Goal: Entertainment & Leisure: Consume media (video, audio)

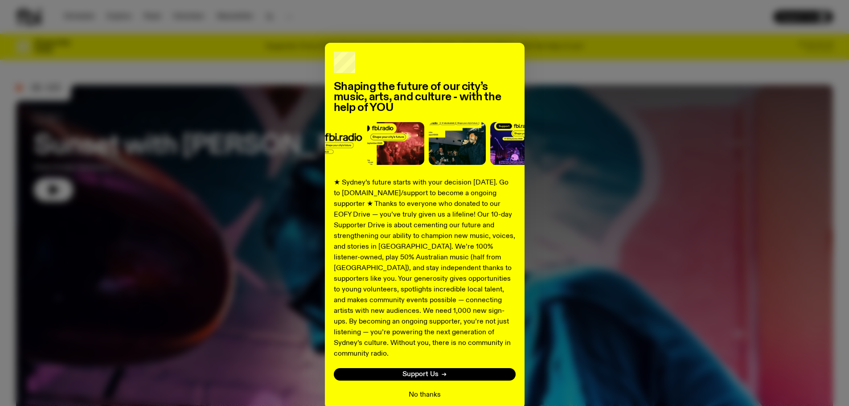
click at [429, 389] on button "No thanks" at bounding box center [424, 394] width 32 height 11
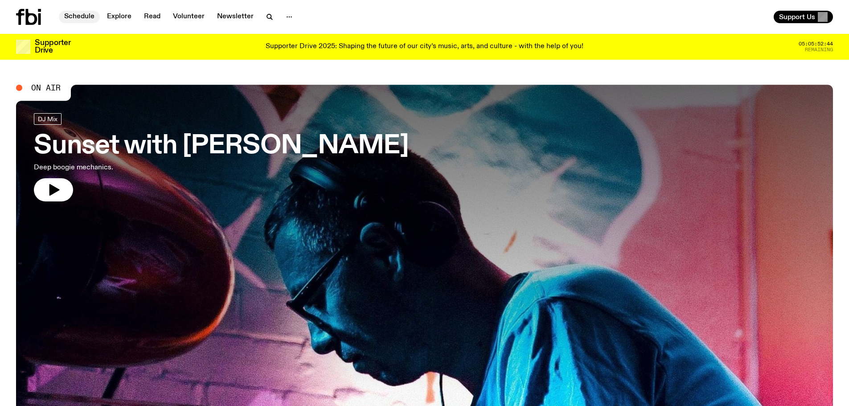
click at [82, 16] on link "Schedule" at bounding box center [79, 17] width 41 height 12
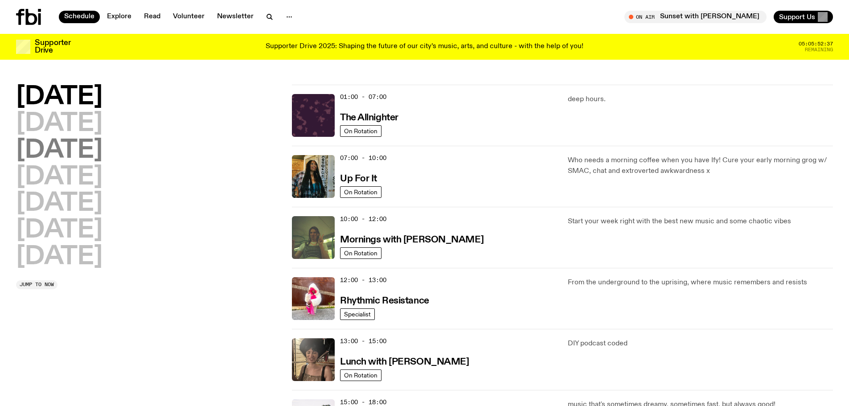
click at [102, 150] on h2 "[DATE]" at bounding box center [59, 150] width 86 height 25
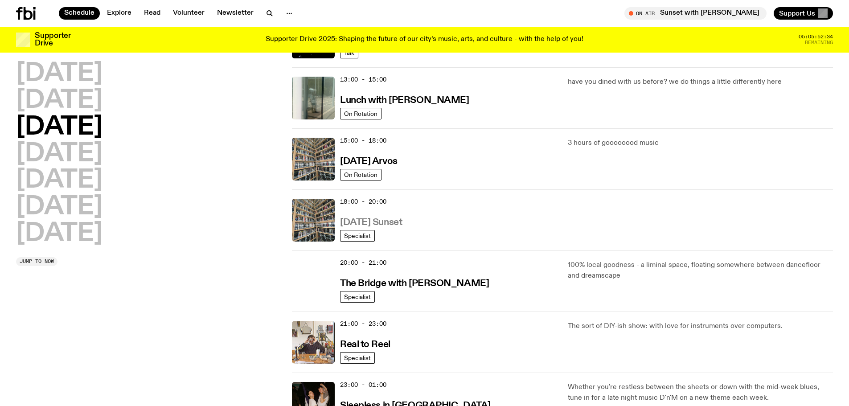
scroll to position [337, 0]
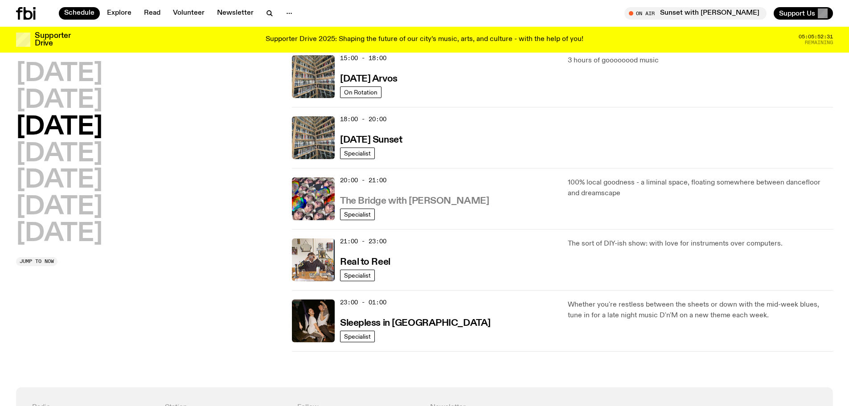
click at [356, 201] on h3 "The Bridge with [PERSON_NAME]" at bounding box center [414, 200] width 149 height 9
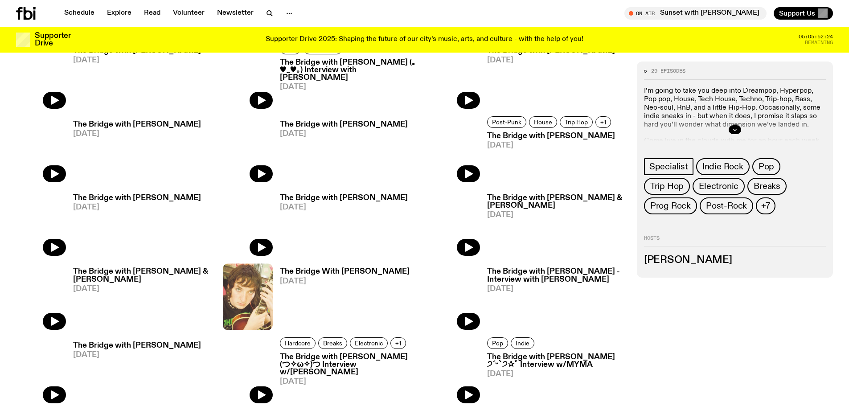
scroll to position [439, 0]
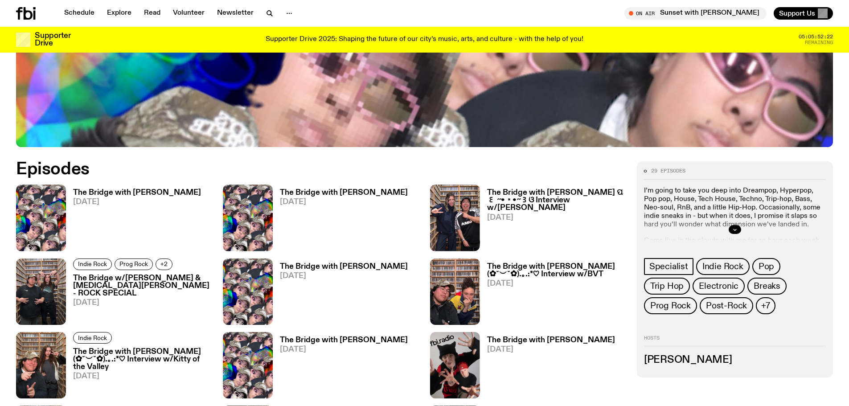
click at [161, 192] on h3 "The Bridge with [PERSON_NAME]" at bounding box center [137, 193] width 128 height 8
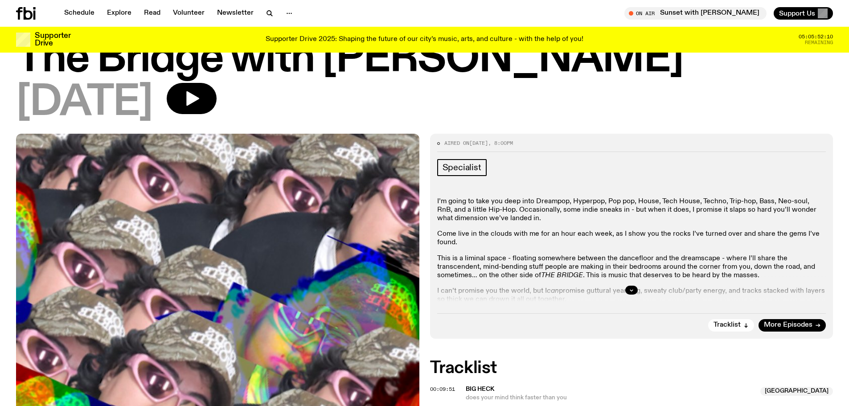
scroll to position [38, 0]
drag, startPoint x: 449, startPoint y: 237, endPoint x: 431, endPoint y: 239, distance: 18.0
click at [431, 239] on div "Aired on [DATE] 8:00pm Specialist I’m going to take you deep into Dreampop, Hyp…" at bounding box center [631, 236] width 403 height 204
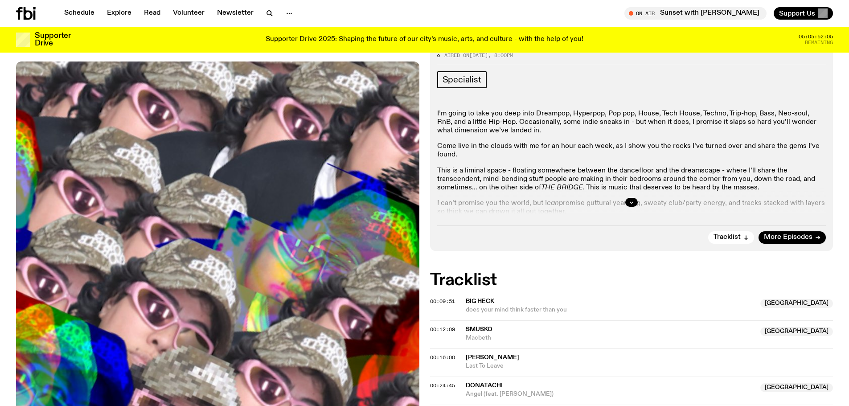
scroll to position [127, 0]
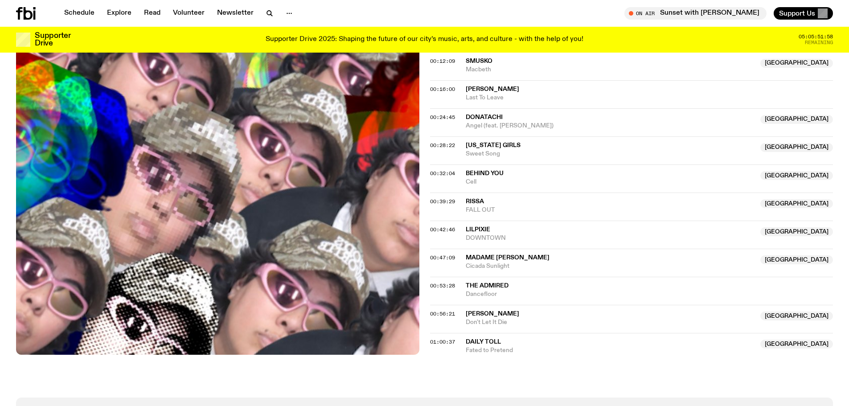
drag, startPoint x: 441, startPoint y: 238, endPoint x: 433, endPoint y: 242, distance: 9.0
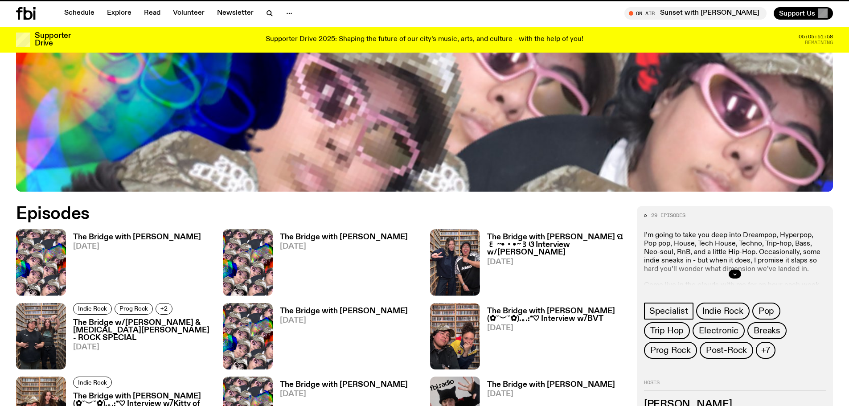
scroll to position [439, 0]
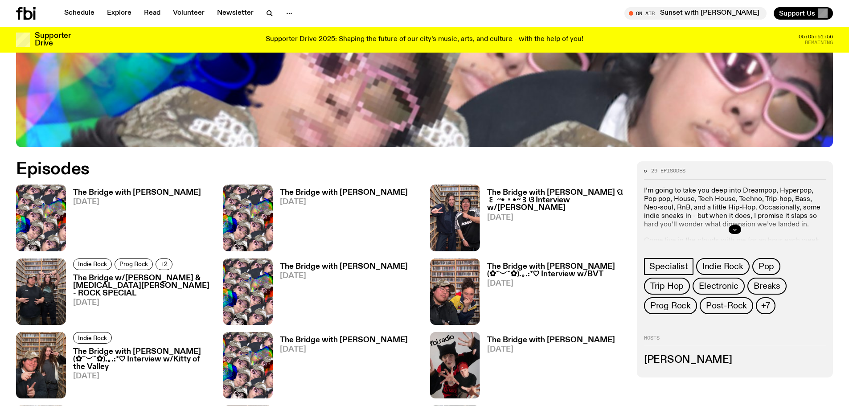
click at [315, 341] on h3 "The Bridge with [PERSON_NAME]" at bounding box center [344, 340] width 128 height 8
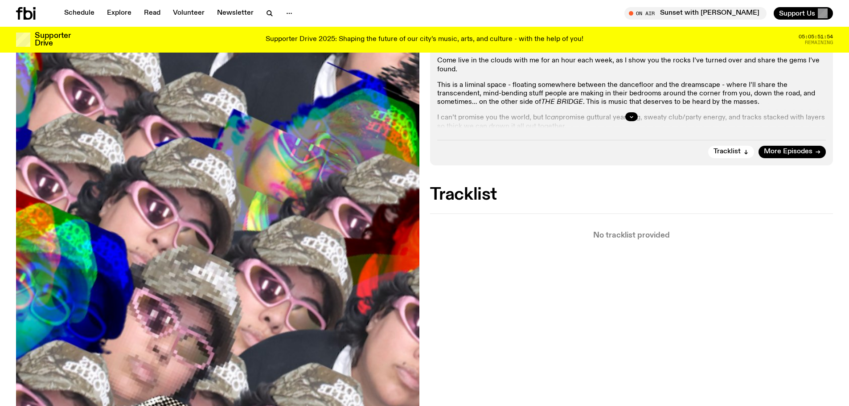
scroll to position [217, 0]
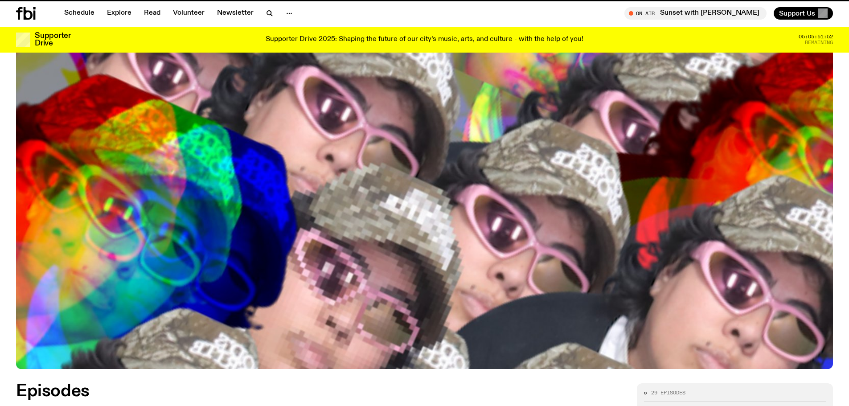
scroll to position [439, 0]
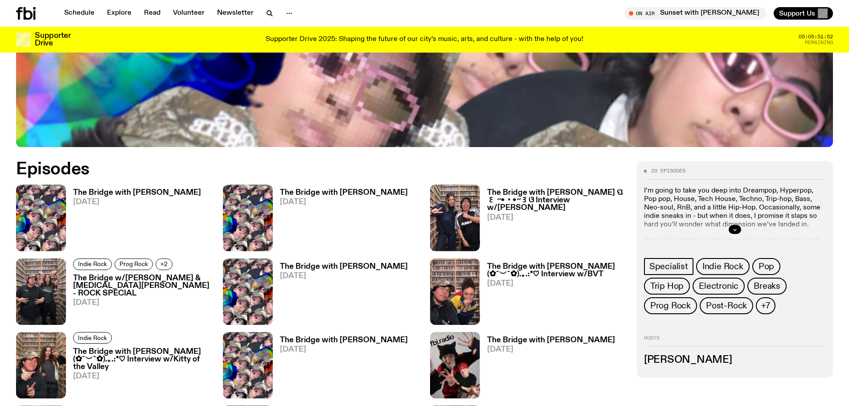
click at [95, 187] on div "The Bridge with [PERSON_NAME] [DATE]" at bounding box center [133, 217] width 135 height 66
click at [136, 194] on h3 "The Bridge with [PERSON_NAME]" at bounding box center [137, 193] width 128 height 8
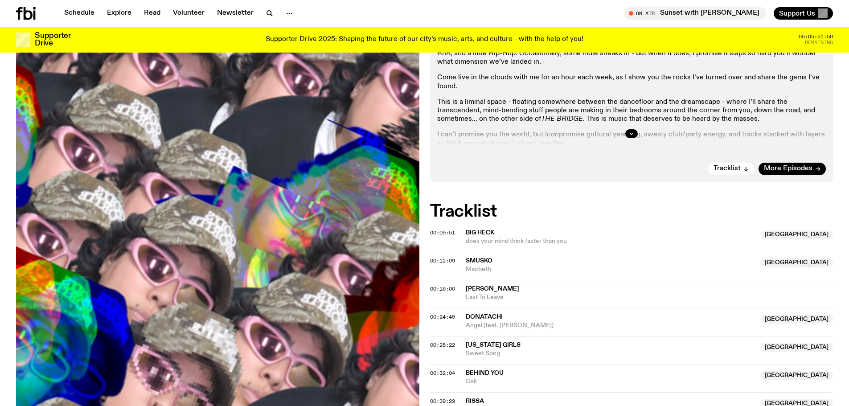
scroll to position [216, 0]
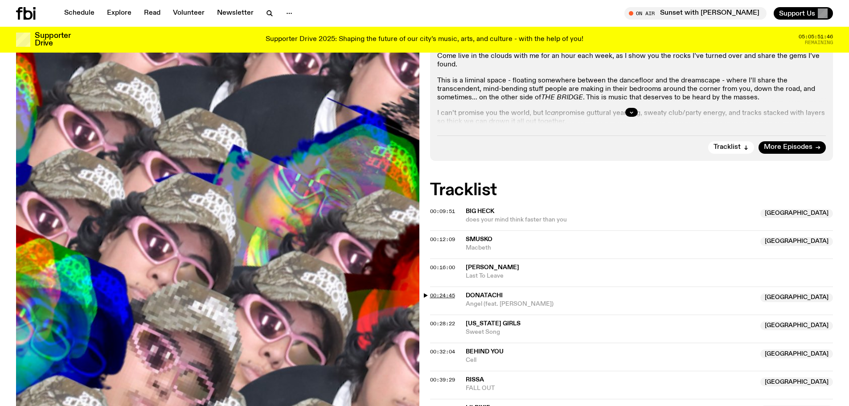
click at [431, 294] on span "00:24:45" at bounding box center [442, 295] width 25 height 7
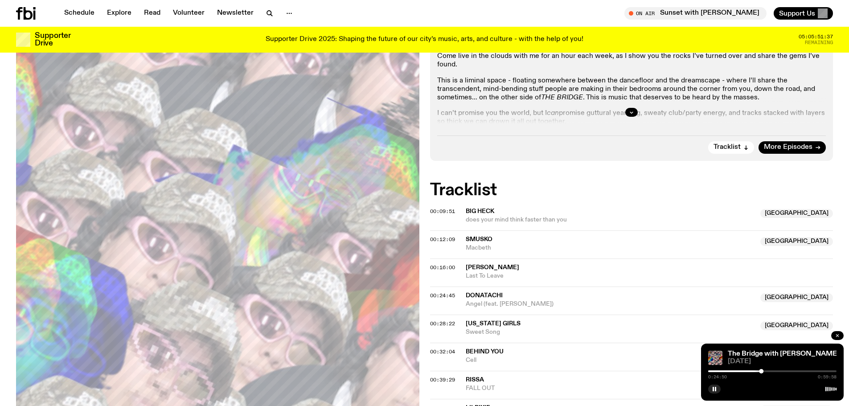
click at [839, 335] on icon "button" at bounding box center [836, 335] width 5 height 5
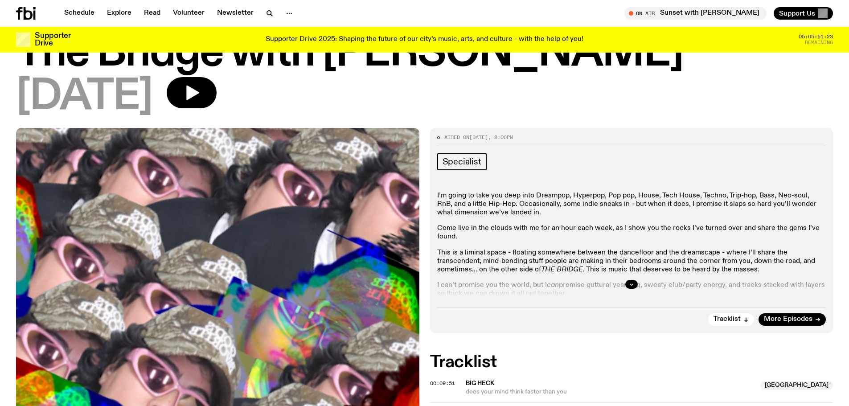
scroll to position [0, 0]
